Goal: Transaction & Acquisition: Book appointment/travel/reservation

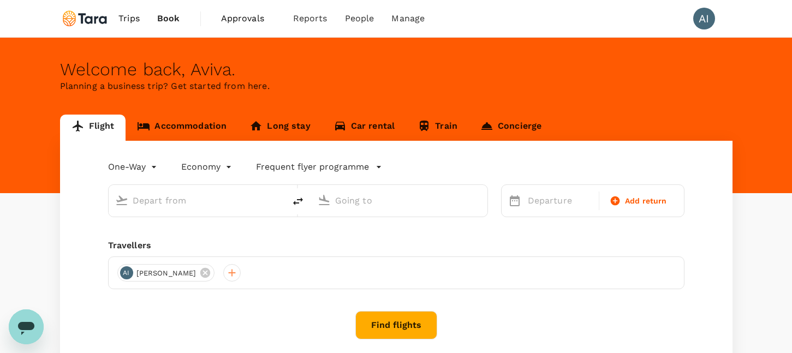
type input "roundtrip"
type input "Hobart (HBA)"
type input "[GEOGRAPHIC_DATA], [GEOGRAPHIC_DATA] (any)"
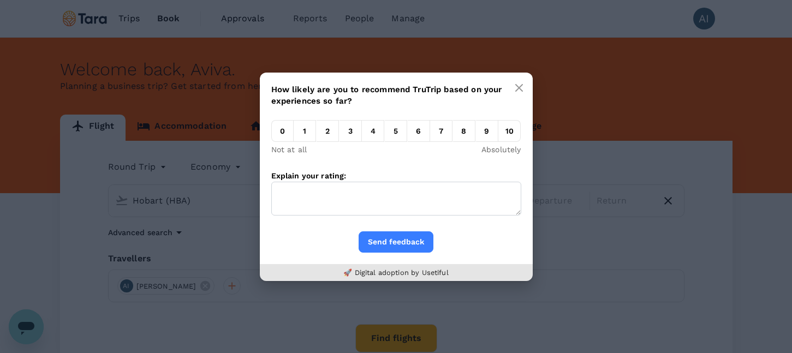
drag, startPoint x: 234, startPoint y: 205, endPoint x: 422, endPoint y: 125, distance: 205.0
click at [131, 200] on body "Trips Book Approvals 0 Reports People Manage AI Welcome back , [GEOGRAPHIC_DATA…" at bounding box center [396, 230] width 792 height 461
click at [507, 131] on em "10" at bounding box center [509, 131] width 22 height 22
click at [498, 134] on input "10" at bounding box center [498, 134] width 0 height 0
click at [418, 241] on button "Send feedback" at bounding box center [396, 241] width 75 height 21
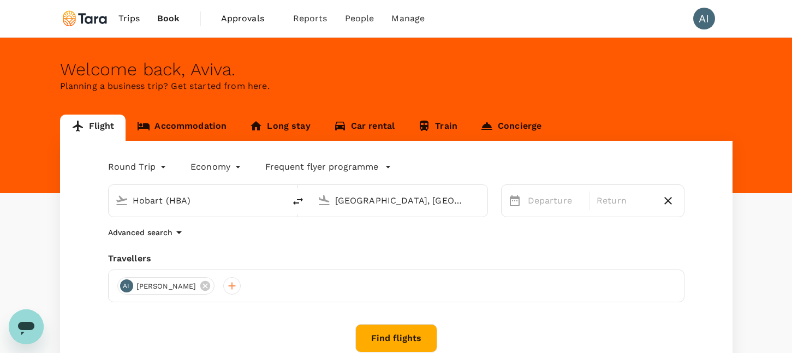
drag, startPoint x: 243, startPoint y: 199, endPoint x: 129, endPoint y: 189, distance: 114.5
click at [129, 189] on div "Hobart (HBA)" at bounding box center [203, 199] width 150 height 22
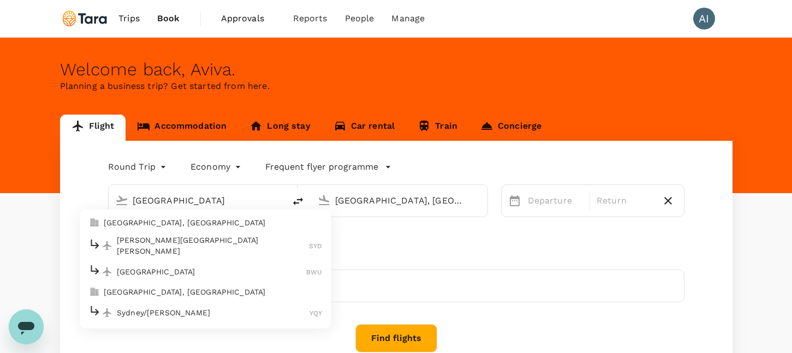
click at [237, 233] on li "[PERSON_NAME][GEOGRAPHIC_DATA][PERSON_NAME] SYD" at bounding box center [205, 245] width 251 height 28
type input "[PERSON_NAME][GEOGRAPHIC_DATA][PERSON_NAME] (SYD)"
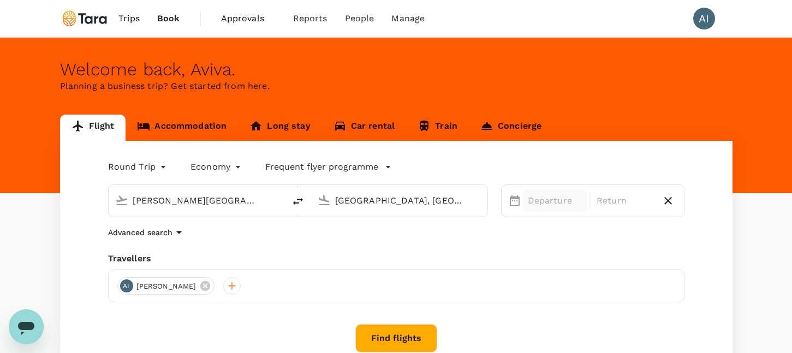
click at [531, 205] on p "Departure" at bounding box center [556, 200] width 56 height 13
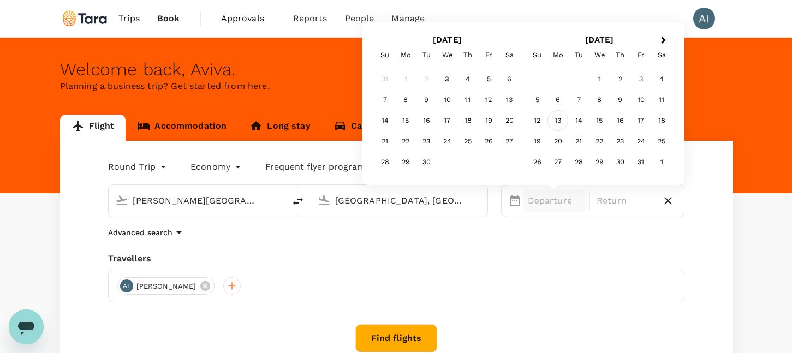
click at [559, 122] on div "13" at bounding box center [557, 120] width 21 height 21
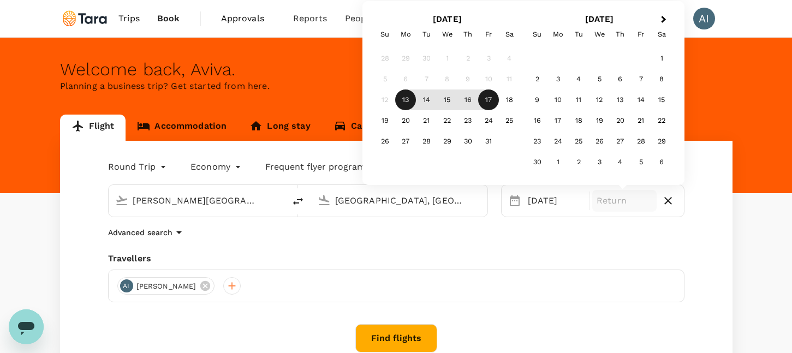
click at [489, 102] on div "17" at bounding box center [488, 100] width 21 height 21
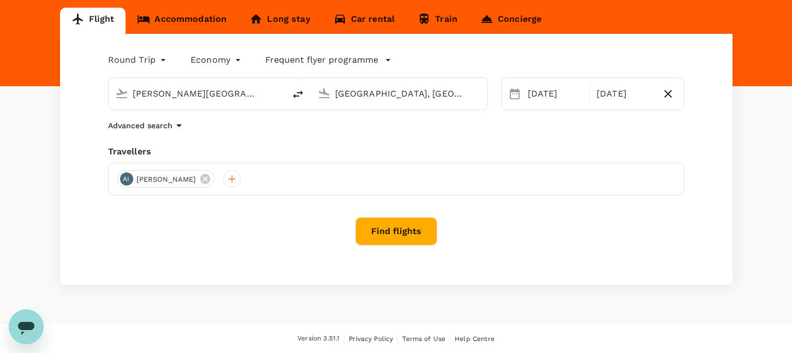
scroll to position [107, 0]
click at [414, 232] on button "Find flights" at bounding box center [396, 231] width 82 height 28
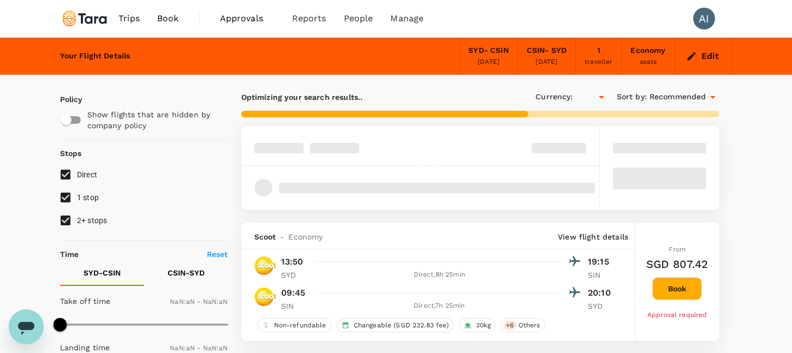
type input "SGD"
type input "1440"
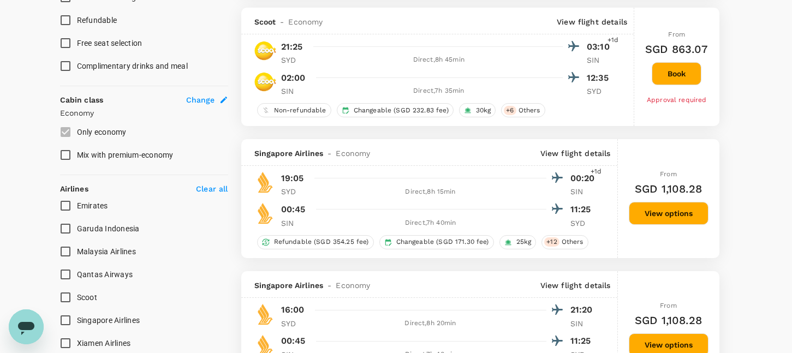
scroll to position [541, 0]
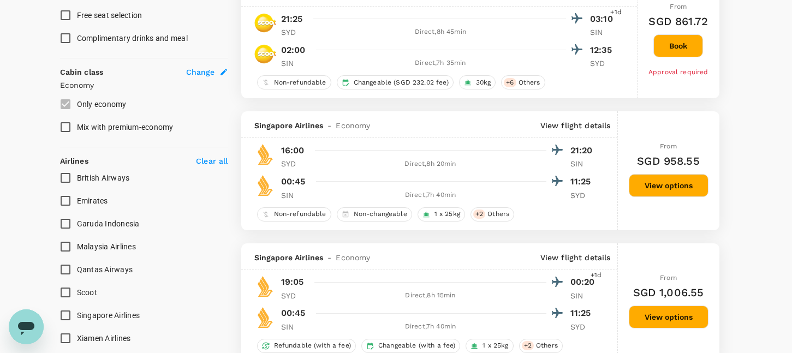
type input "1855"
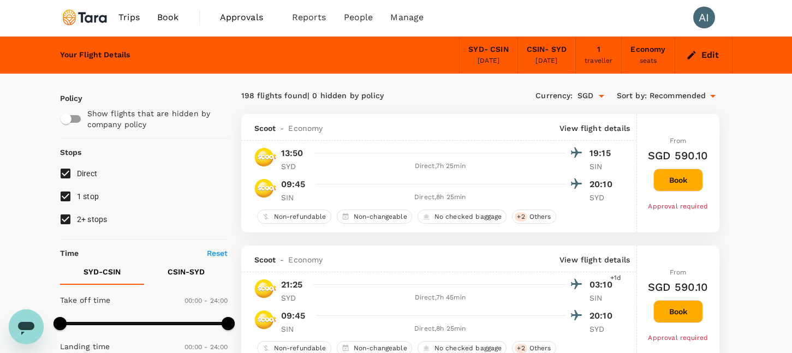
scroll to position [0, 0]
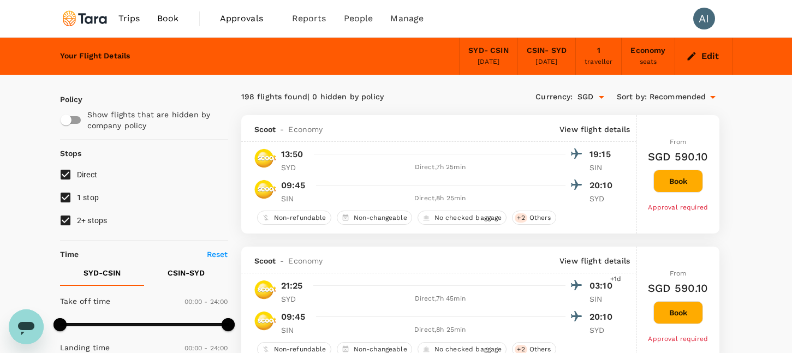
click at [655, 58] on div "seats" at bounding box center [648, 62] width 17 height 11
click at [698, 55] on button "Edit" at bounding box center [703, 55] width 39 height 17
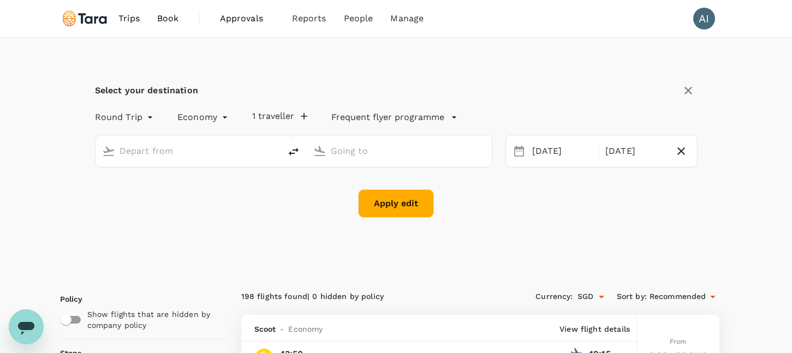
type input "[PERSON_NAME][GEOGRAPHIC_DATA][PERSON_NAME] (SYD)"
type input "[GEOGRAPHIC_DATA], [GEOGRAPHIC_DATA] (any)"
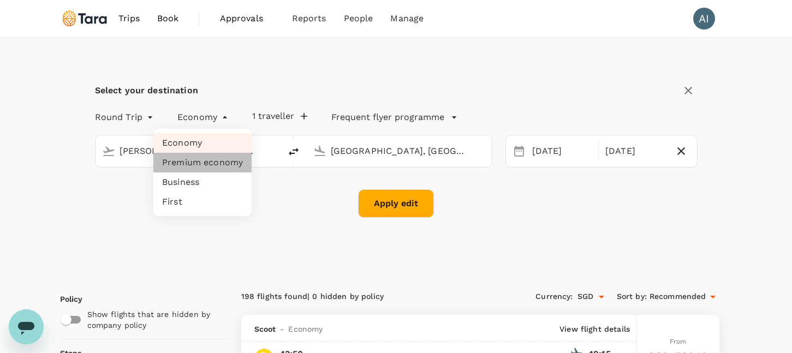
click at [205, 159] on li "Premium economy" at bounding box center [202, 163] width 98 height 20
type input "premium-economy"
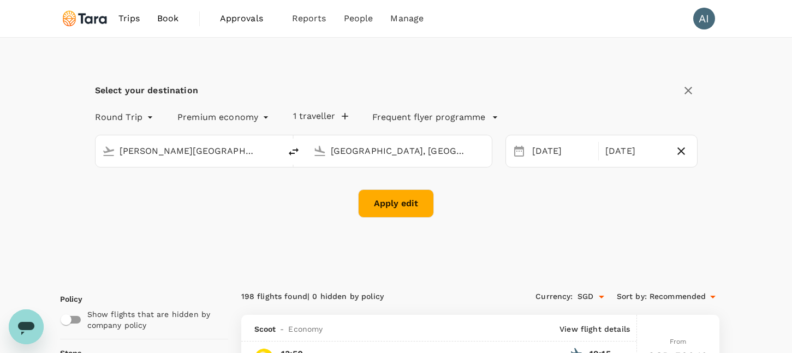
click at [392, 208] on button "Apply edit" at bounding box center [396, 203] width 76 height 28
checkbox input "false"
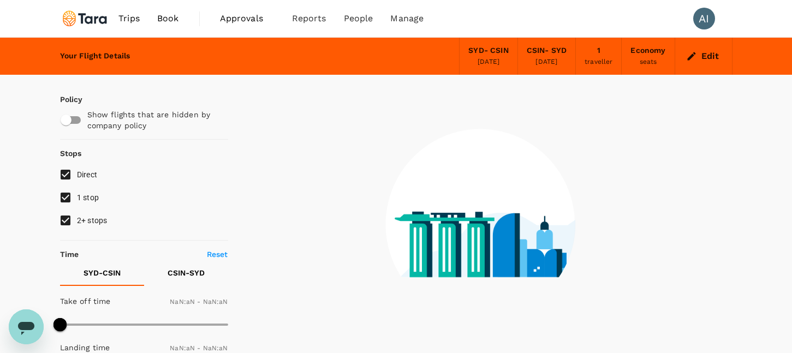
type input "1440"
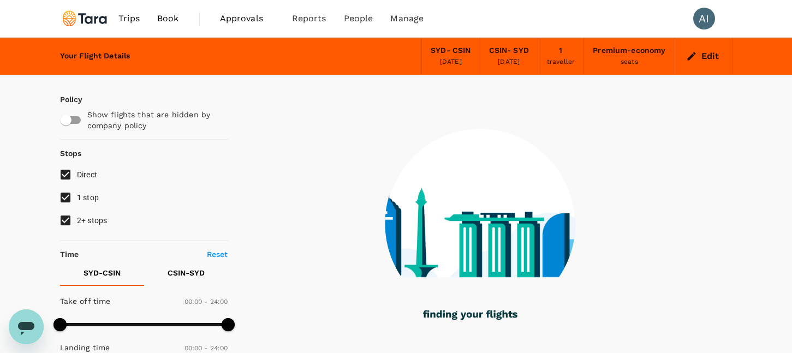
type input "1420"
checkbox input "true"
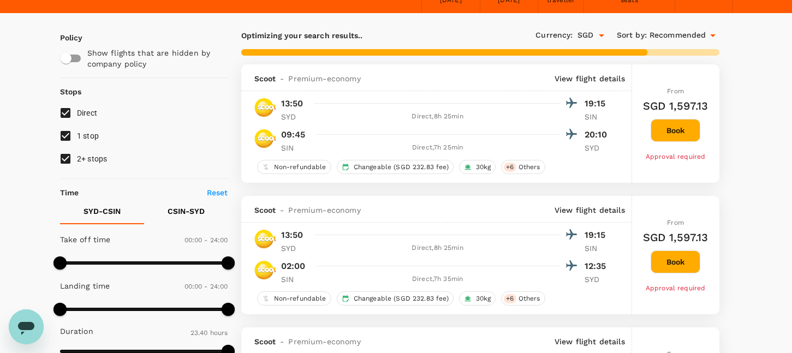
scroll to position [61, 0]
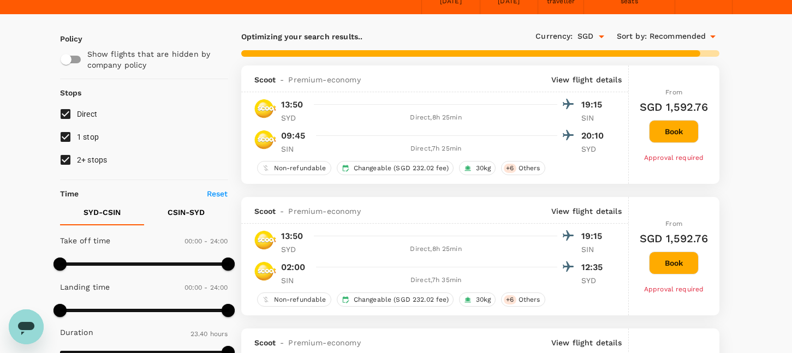
type input "1855"
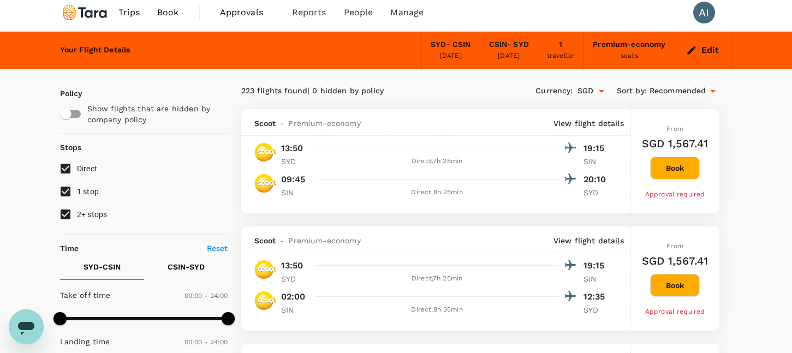
scroll to position [0, 0]
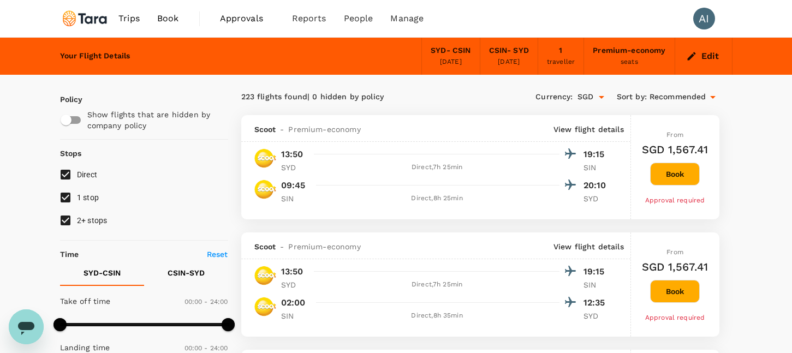
click at [642, 52] on div "Premium-economy" at bounding box center [629, 51] width 73 height 12
click at [701, 57] on button "Edit" at bounding box center [703, 55] width 39 height 17
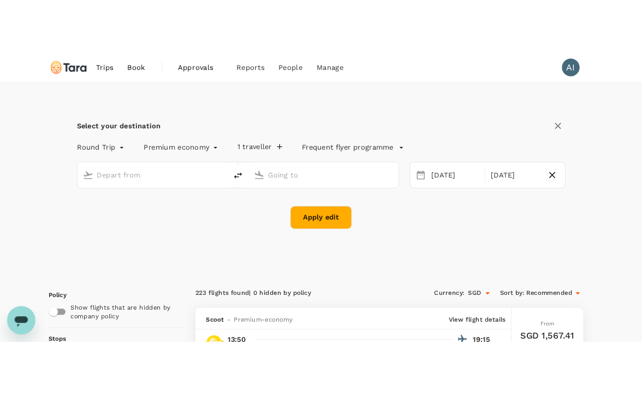
scroll to position [2, 0]
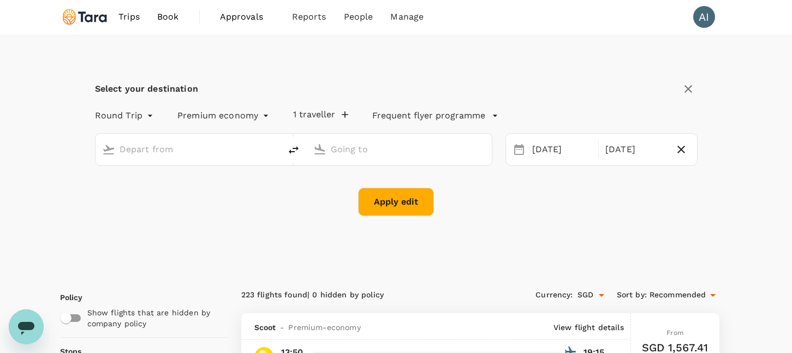
type input "[PERSON_NAME][GEOGRAPHIC_DATA][PERSON_NAME] (SYD)"
type input "[GEOGRAPHIC_DATA], [GEOGRAPHIC_DATA] (any)"
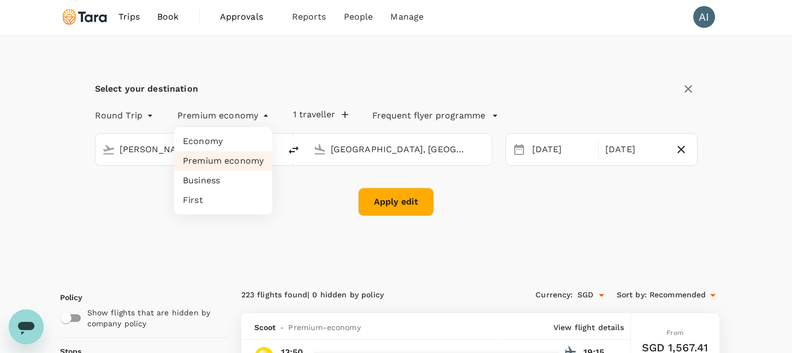
click at [240, 140] on li "Economy" at bounding box center [223, 142] width 98 height 20
type input "economy"
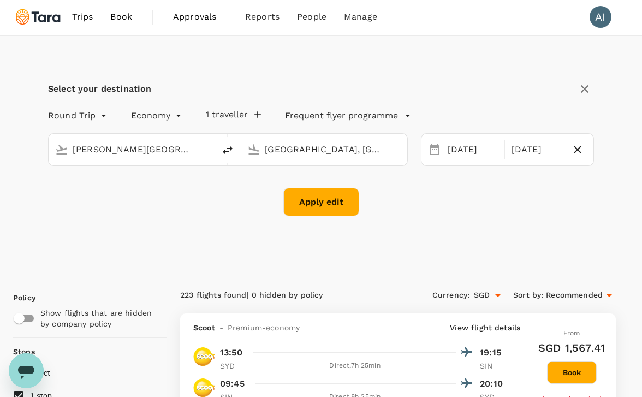
click at [323, 206] on button "Apply edit" at bounding box center [321, 202] width 76 height 28
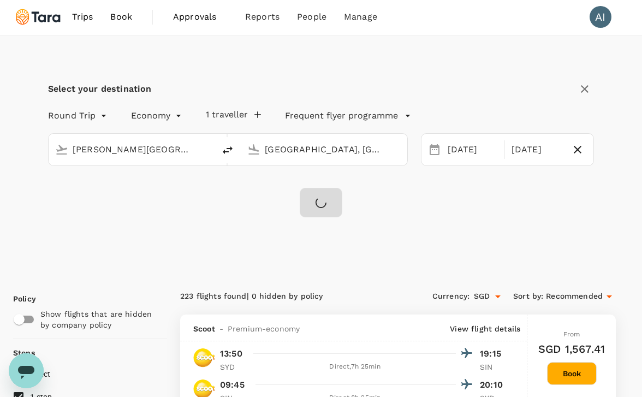
checkbox input "false"
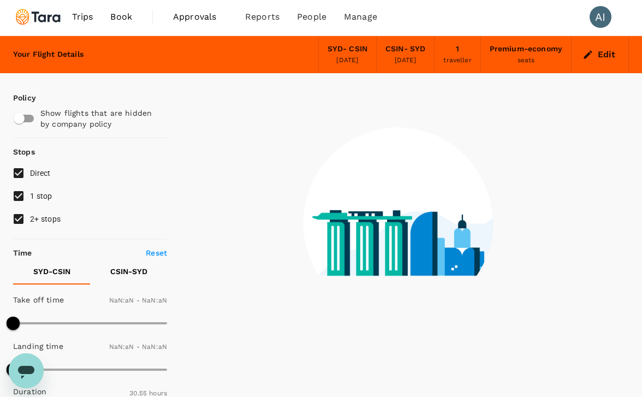
type input "1440"
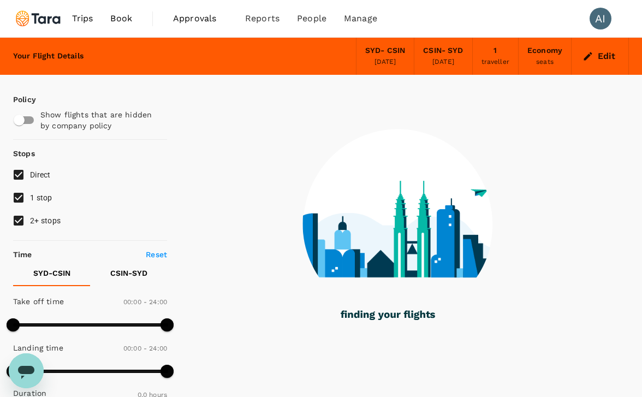
type input "1385"
checkbox input "true"
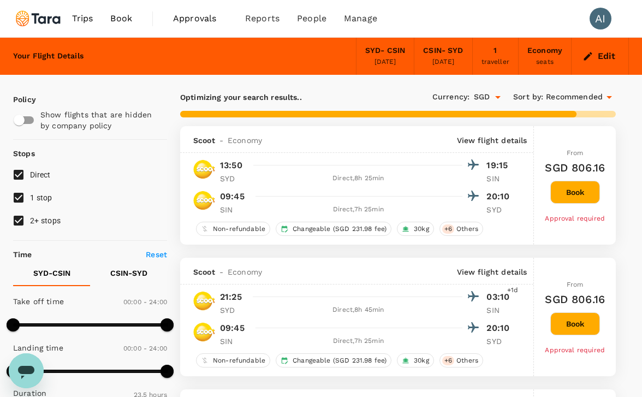
type input "1855"
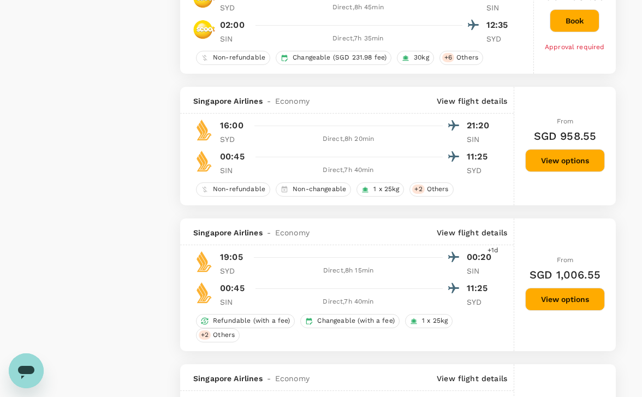
scroll to position [1087, 0]
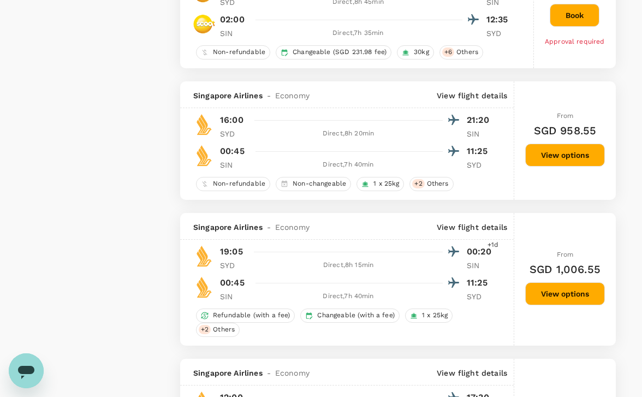
click at [572, 162] on button "View options" at bounding box center [565, 155] width 80 height 23
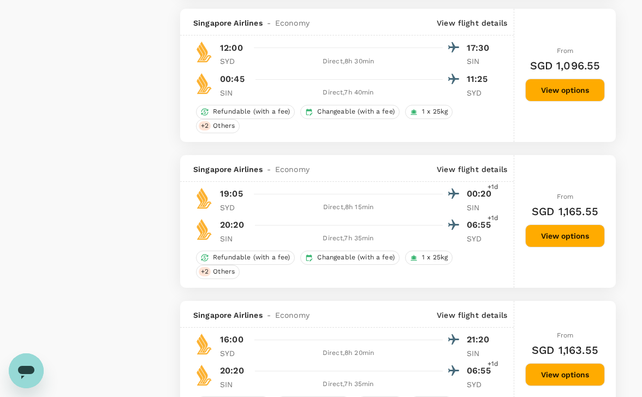
scroll to position [1740, 0]
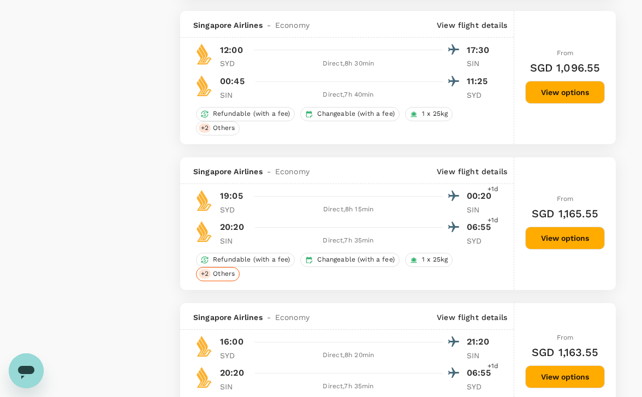
click at [215, 278] on span "Others" at bounding box center [224, 273] width 31 height 9
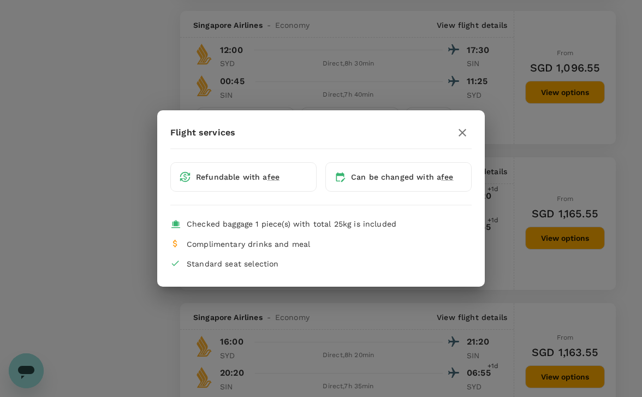
click at [461, 134] on icon "button" at bounding box center [463, 133] width 8 height 8
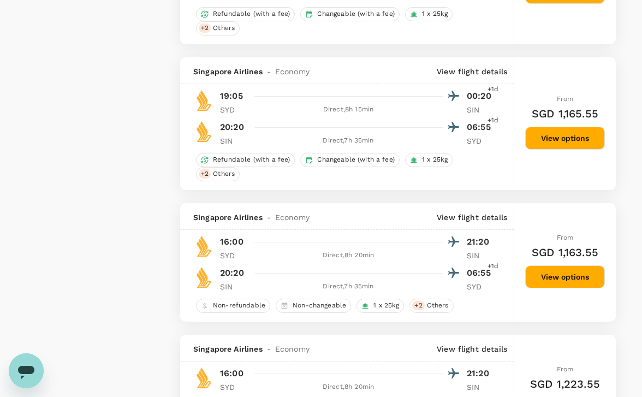
scroll to position [1892, 0]
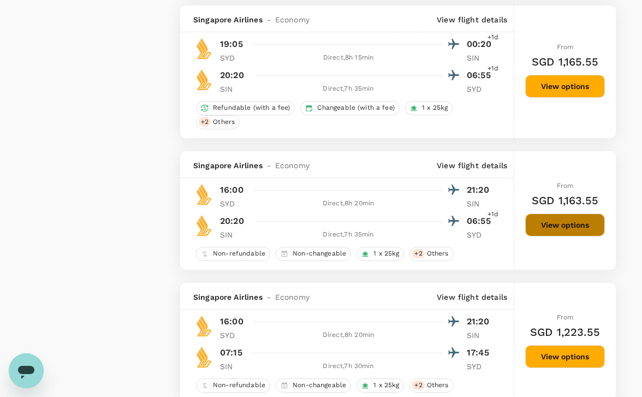
click at [562, 227] on button "View options" at bounding box center [565, 224] width 80 height 23
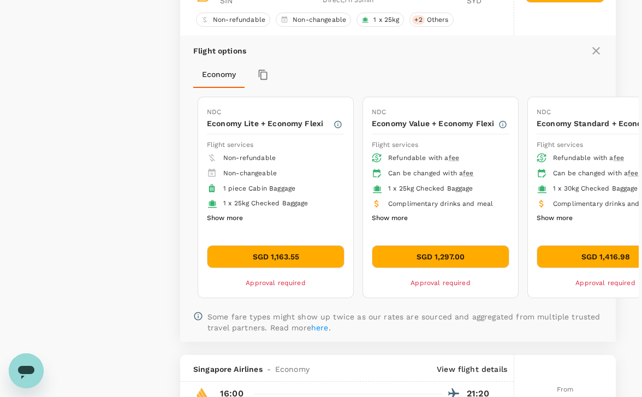
scroll to position [1832, 0]
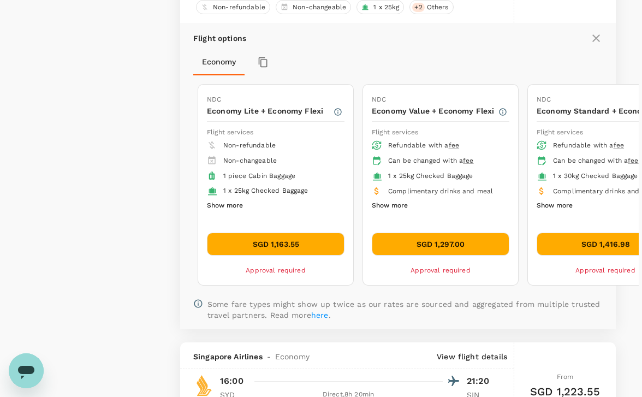
click at [295, 252] on button "SGD 1,163.55" at bounding box center [276, 244] width 138 height 23
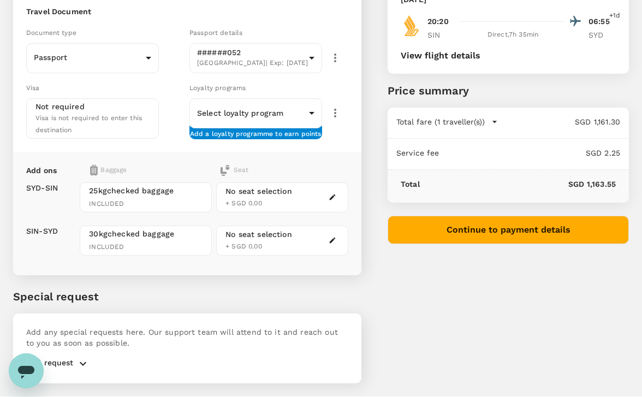
scroll to position [162, 0]
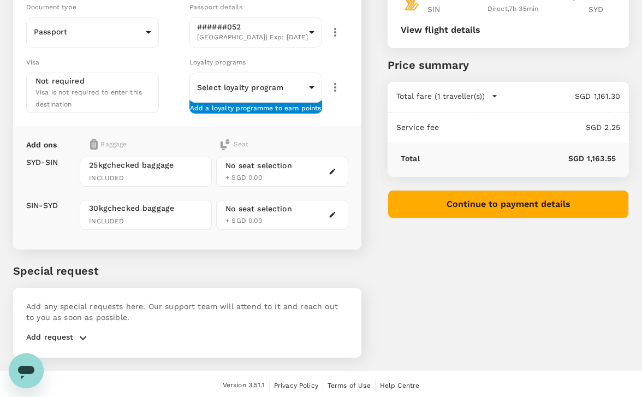
click at [84, 338] on icon "button" at bounding box center [82, 337] width 13 height 13
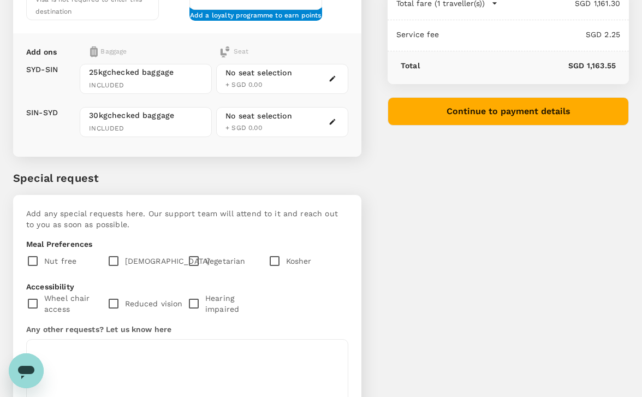
scroll to position [291, 0]
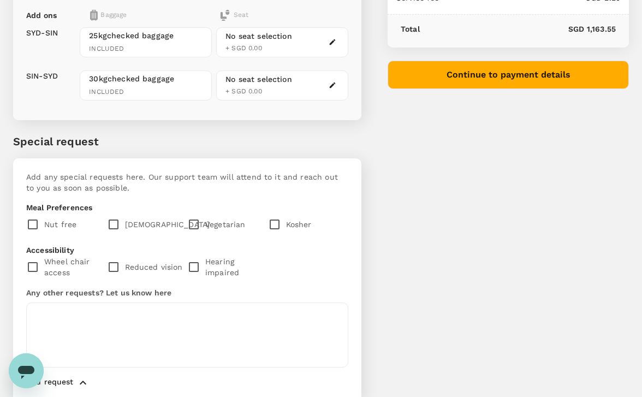
click at [195, 221] on input "checkbox" at bounding box center [196, 224] width 18 height 23
checkbox input "true"
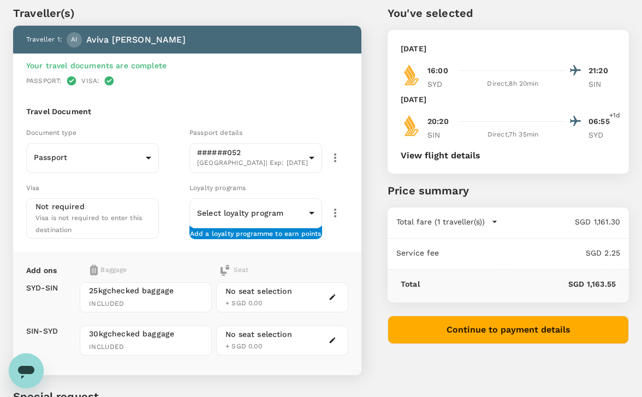
scroll to position [5, 0]
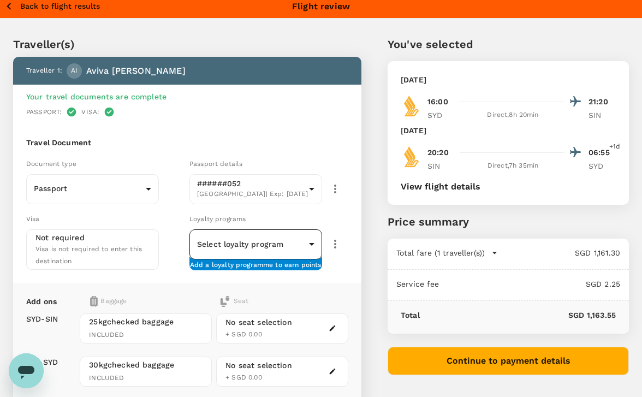
click at [262, 249] on body "Back to flight results Flight review Traveller(s) Traveller 1 : AI [PERSON_NAME…" at bounding box center [321, 363] width 642 height 736
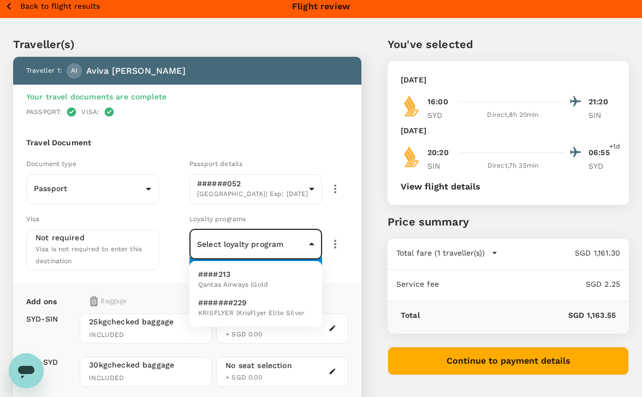
click at [259, 308] on span "KRISFLYER | KrisFlyer Elite Silver" at bounding box center [251, 313] width 106 height 11
type input "32fc5534-1c11-4b7a-ae14-eb0d032c8d02"
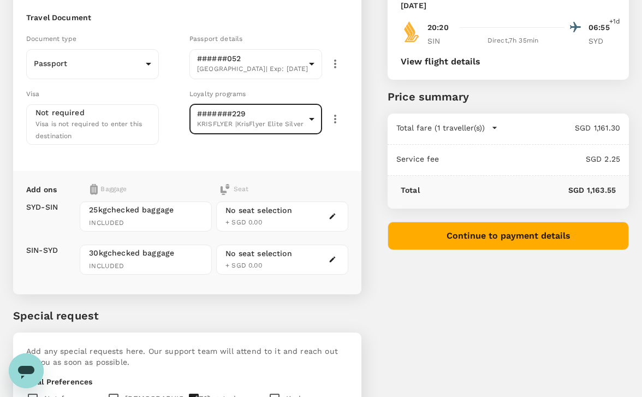
scroll to position [138, 0]
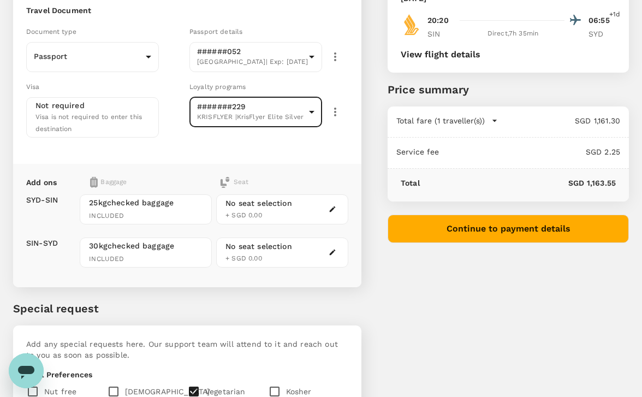
click at [490, 227] on button "Continue to payment details" at bounding box center [508, 229] width 241 height 28
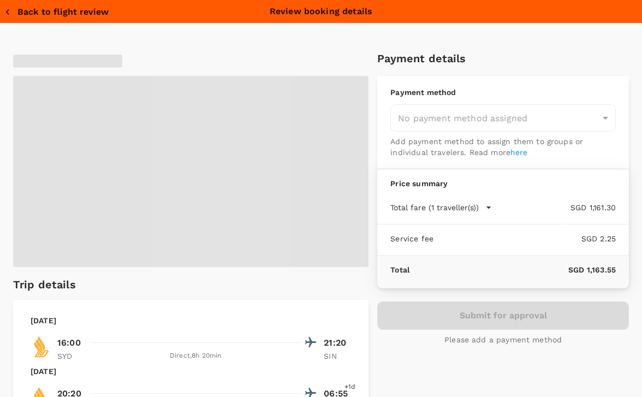
type input "9b978822-4779-4897-880a-17c8504d3706"
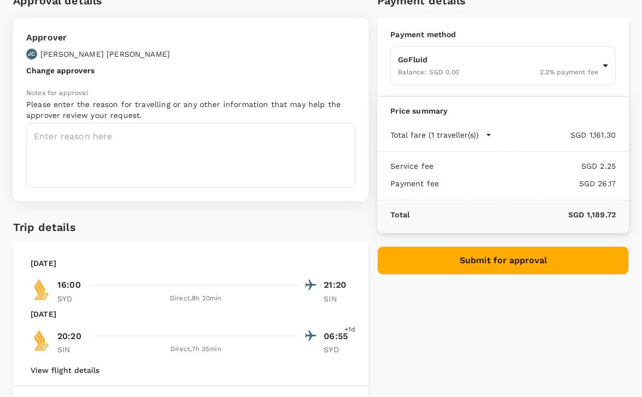
scroll to position [61, 0]
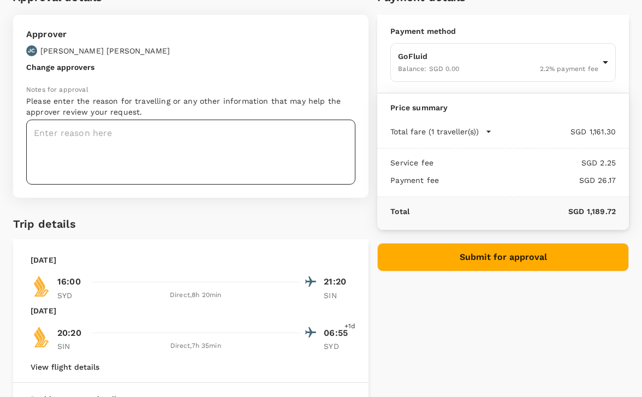
click at [210, 147] on textarea at bounding box center [190, 152] width 329 height 65
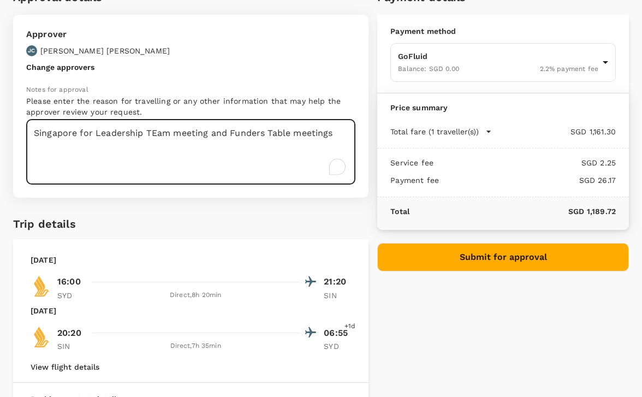
type textarea "Singapore for Leadership TEam meeting and Funders Table meetings"
click at [459, 261] on button "Submit for approval" at bounding box center [503, 257] width 252 height 28
